Goal: Task Accomplishment & Management: Complete application form

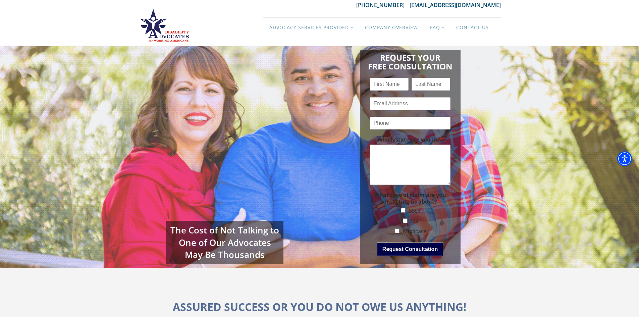
drag, startPoint x: 301, startPoint y: 217, endPoint x: 299, endPoint y: 210, distance: 7.3
click at [299, 210] on div "The Cost of Not Talking to One of Our Advocates May Be Thousands" at bounding box center [229, 156] width 181 height 227
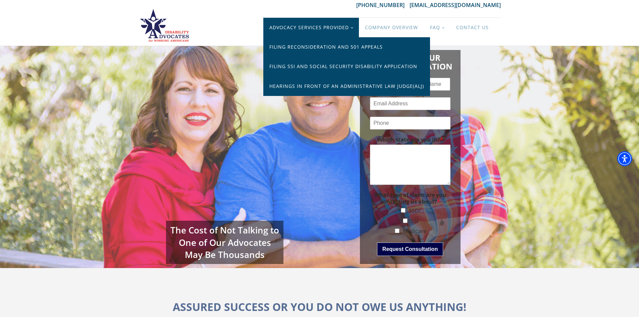
click at [353, 29] on link "Advocacy Services Provided" at bounding box center [311, 27] width 96 height 19
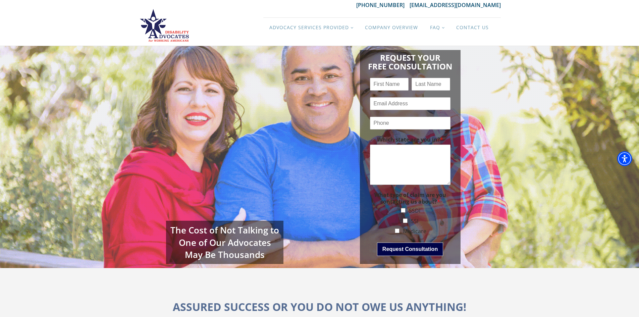
click at [332, 125] on div "Request Your Free Consultation Name * First Last Email * Phone * Which state ar…" at bounding box center [410, 156] width 181 height 227
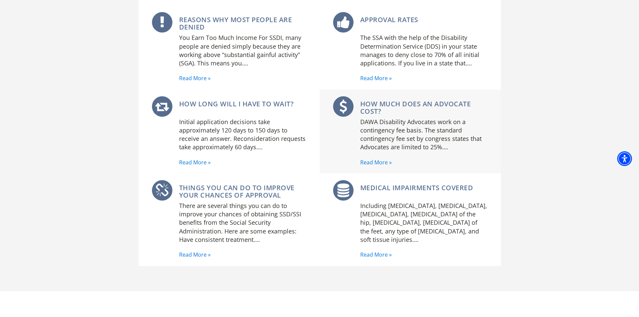
scroll to position [436, 0]
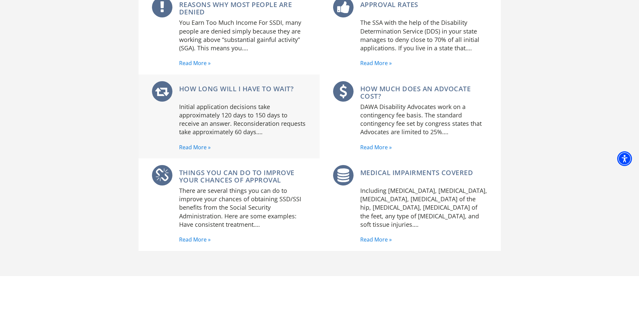
click at [198, 149] on link "Read More »" at bounding box center [195, 147] width 32 height 9
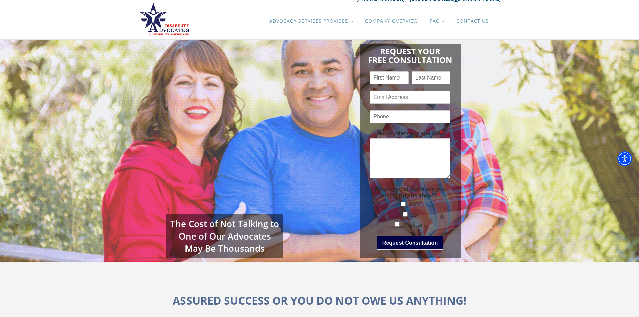
scroll to position [0, 0]
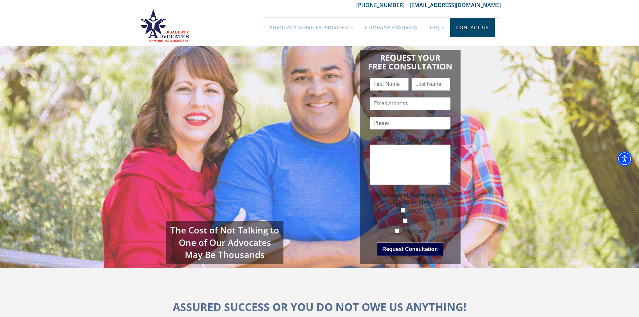
click at [473, 31] on link "Contact Us" at bounding box center [472, 27] width 45 height 19
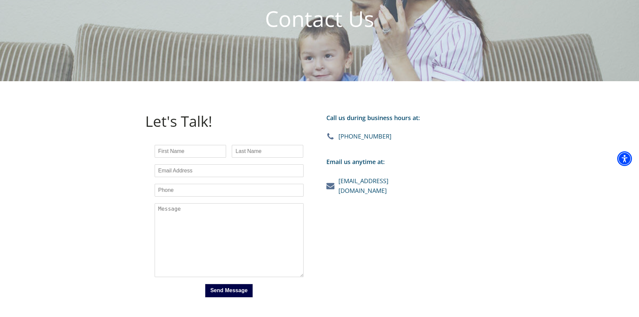
scroll to position [101, 0]
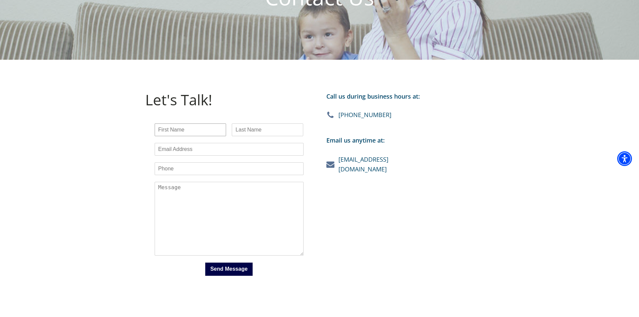
click at [175, 132] on input "Name *" at bounding box center [190, 129] width 71 height 13
type input "Robert"
click at [247, 128] on input "Last" at bounding box center [267, 129] width 71 height 13
type input "[PERSON_NAME]"
click at [189, 148] on input "Email *" at bounding box center [229, 149] width 149 height 13
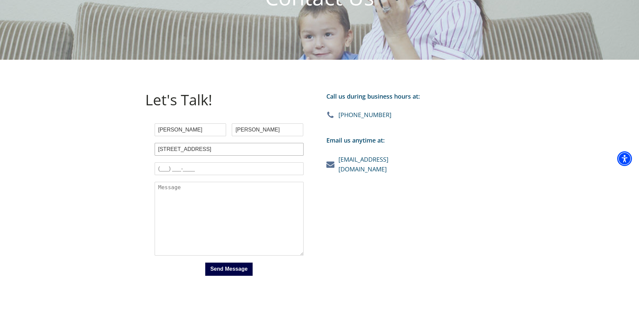
type input "3816 W Helena Dr"
click at [177, 169] on input "Phone *" at bounding box center [229, 168] width 149 height 13
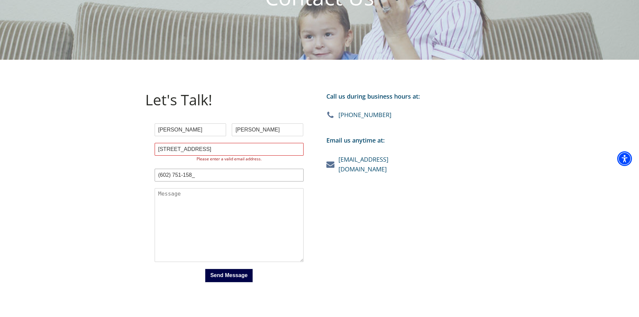
type input "(602) 751-1581"
click at [170, 192] on textarea "Which state are you in? *" at bounding box center [229, 225] width 149 height 74
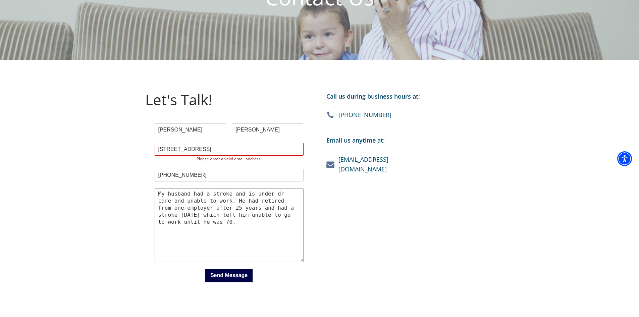
click at [271, 194] on textarea "My husband had a stroke and is under dr care and unable to work. He had retired…" at bounding box center [229, 225] width 149 height 74
click at [163, 215] on textarea "My husband had a stroke and is under Dr and PT care and unable to work. He had …" at bounding box center [229, 225] width 149 height 74
click at [209, 221] on textarea "My husband had a stroke and is under Dr and PT care and unable to work. He had …" at bounding box center [229, 225] width 149 height 74
type textarea "My husband had a stroke and is under Dr and PT care and unable to work. He had …"
click at [216, 148] on input "3816 W Helena Dr" at bounding box center [229, 149] width 149 height 13
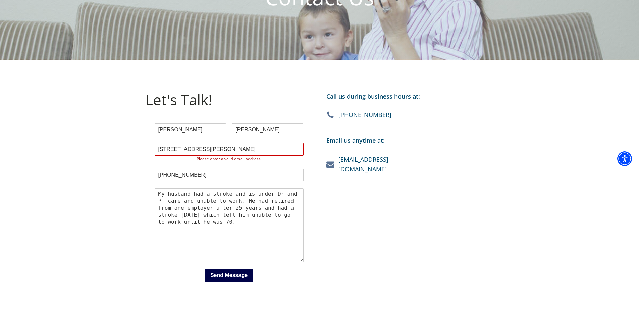
click at [215, 276] on button "Send Message" at bounding box center [229, 275] width 48 height 13
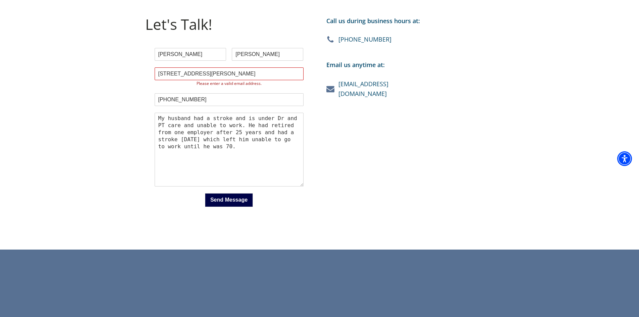
scroll to position [114, 0]
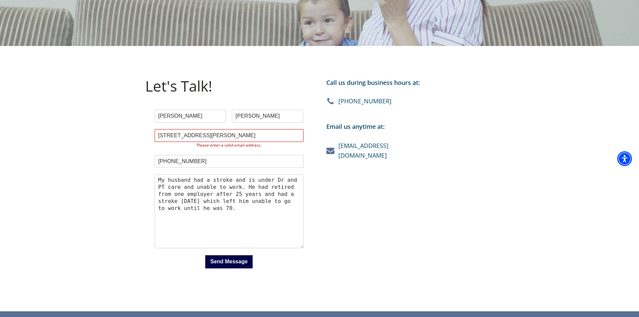
drag, startPoint x: 264, startPoint y: 139, endPoint x: 149, endPoint y: 137, distance: 115.1
click at [149, 137] on div "Name * Robert First Willoughby Last Email * 3816 W Helena Dr Glendale AZ 85308 …" at bounding box center [229, 196] width 168 height 182
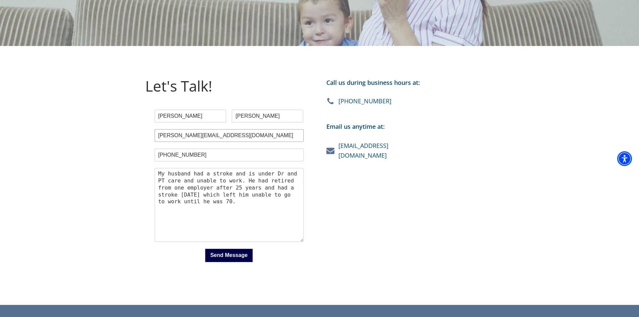
type input "[PERSON_NAME][EMAIL_ADDRESS][DOMAIN_NAME]"
click at [239, 253] on button "Send Message" at bounding box center [229, 255] width 48 height 13
